Goal: Find contact information: Find contact information

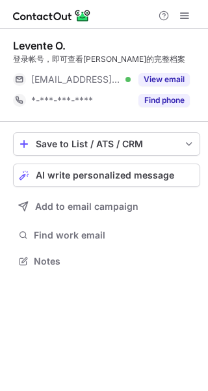
scroll to position [252, 208]
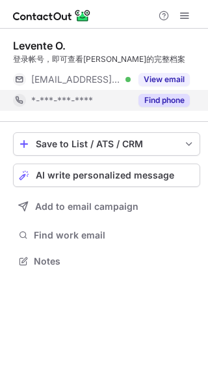
click at [160, 101] on button "Find phone" at bounding box center [164, 100] width 51 height 13
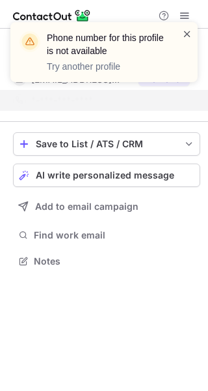
click at [184, 31] on span at bounding box center [187, 33] width 10 height 13
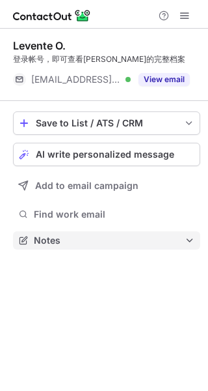
scroll to position [231, 208]
